Goal: Navigation & Orientation: Find specific page/section

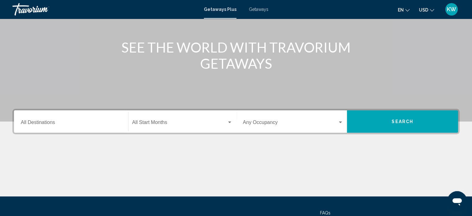
scroll to position [65, 0]
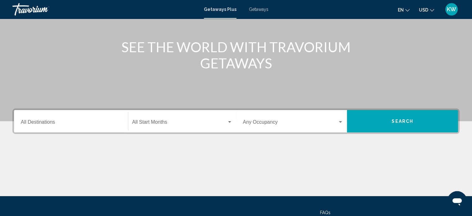
click at [93, 118] on div "Destination All Destinations" at bounding box center [71, 121] width 101 height 20
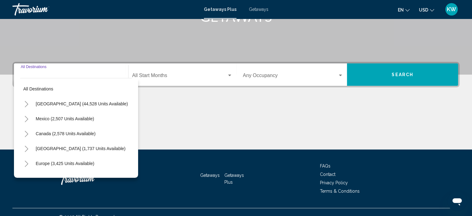
scroll to position [121, 0]
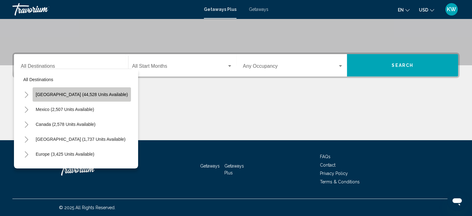
click at [105, 99] on button "[GEOGRAPHIC_DATA] (44,528 units available)" at bounding box center [82, 94] width 98 height 14
type input "**********"
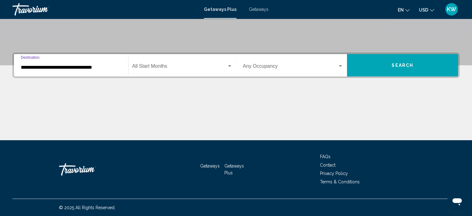
click at [178, 69] on span "Search widget" at bounding box center [179, 68] width 95 height 6
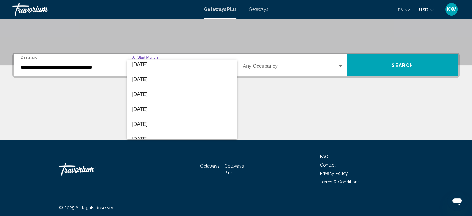
scroll to position [96, 0]
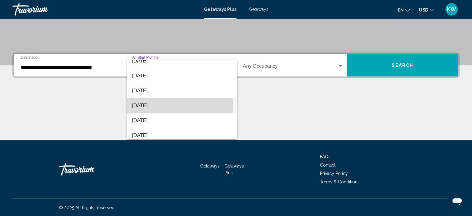
click at [173, 104] on span "[DATE]" at bounding box center [182, 105] width 100 height 15
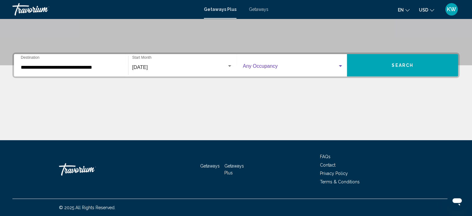
click at [261, 67] on span "Search widget" at bounding box center [290, 68] width 95 height 6
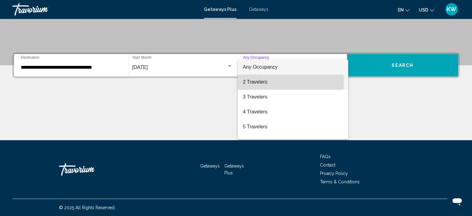
click at [264, 82] on span "2 Travelers" at bounding box center [293, 82] width 101 height 15
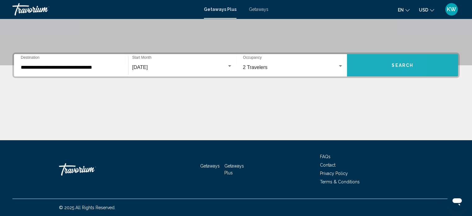
click at [364, 63] on button "Search" at bounding box center [402, 65] width 111 height 22
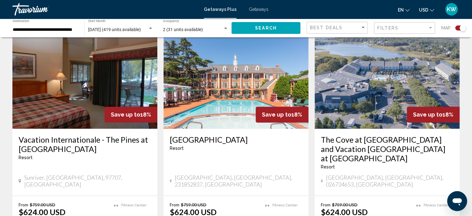
scroll to position [896, 0]
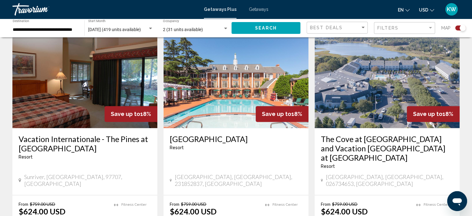
click at [262, 128] on div "[GEOGRAPHIC_DATA] - This is an adults only resort [GEOGRAPHIC_DATA], [GEOGRAPHI…" at bounding box center [236, 161] width 145 height 67
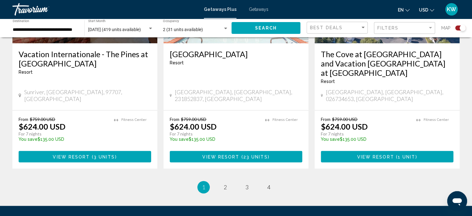
scroll to position [981, 0]
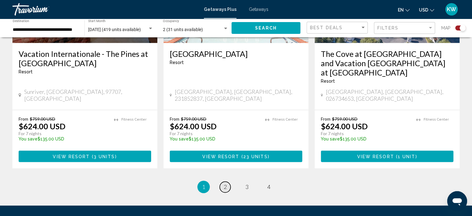
click at [225, 183] on span "2" at bounding box center [225, 186] width 3 height 7
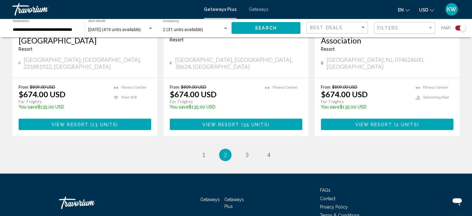
scroll to position [1016, 0]
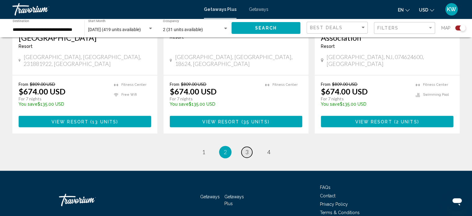
click at [247, 147] on link "page 3" at bounding box center [247, 152] width 11 height 11
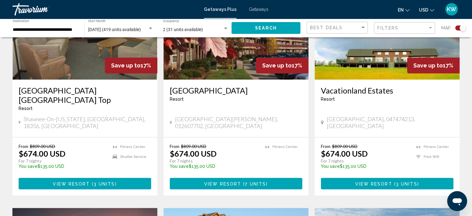
scroll to position [278, 0]
